Goal: Find specific page/section: Find specific page/section

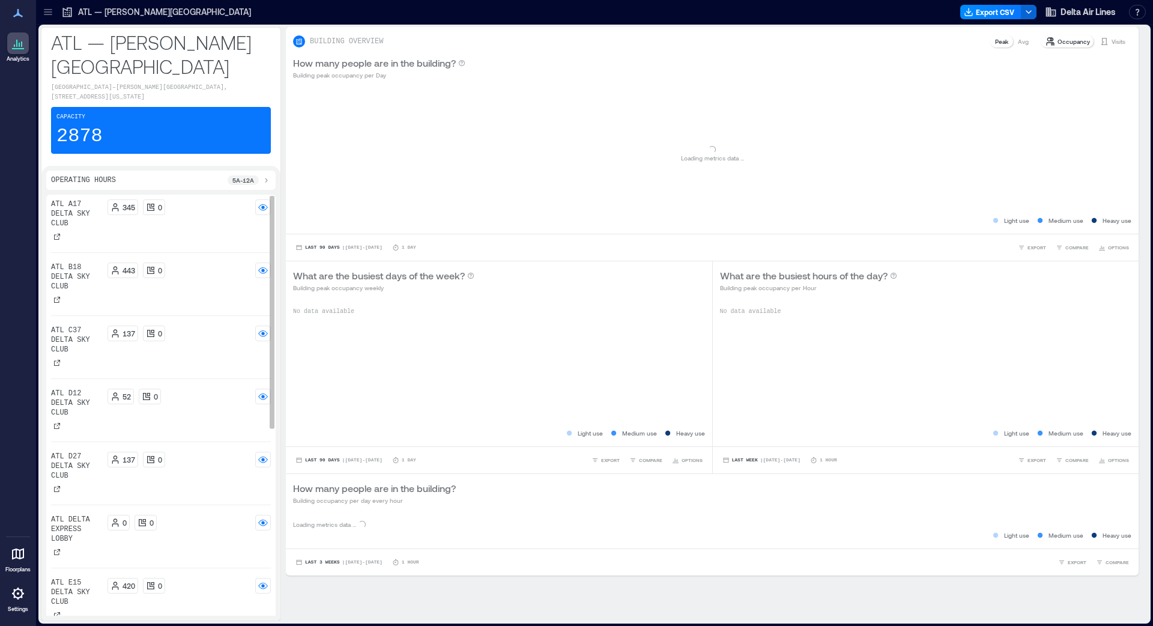
click at [84, 291] on p "ATL B18 Delta Sky Club" at bounding box center [77, 276] width 52 height 29
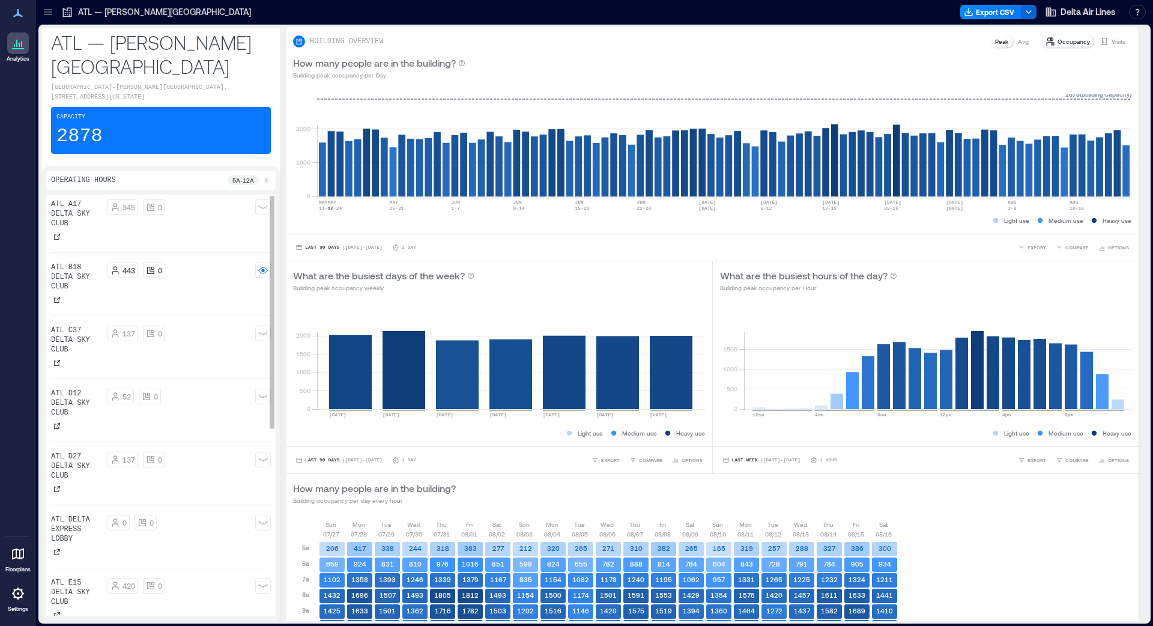
click at [197, 278] on div "443 0" at bounding box center [190, 270] width 164 height 16
